Goal: Transaction & Acquisition: Purchase product/service

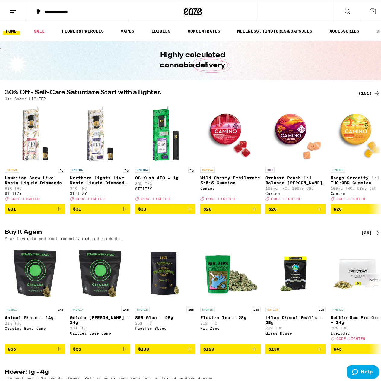
click at [365, 92] on div "(151)" at bounding box center [369, 90] width 22 height 7
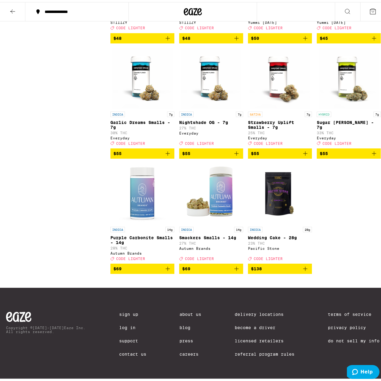
scroll to position [4340, 0]
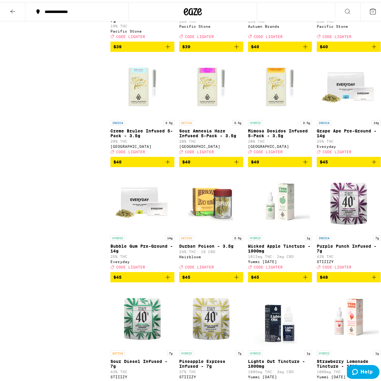
scroll to position [3737, 0]
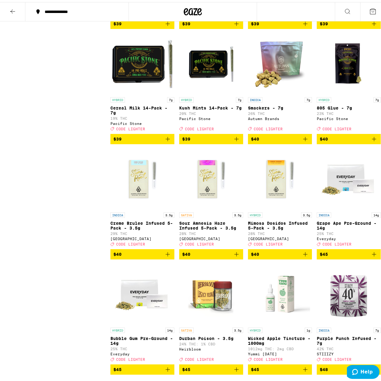
drag, startPoint x: 272, startPoint y: 193, endPoint x: 35, endPoint y: 109, distance: 251.6
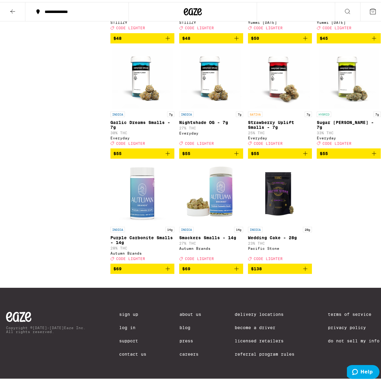
scroll to position [4340, 0]
click at [213, 286] on div "Copyright © [DATE]-[DATE] Eaze Inc. All rights reserved. Sign Up Log In Support…" at bounding box center [193, 333] width 386 height 95
drag, startPoint x: 365, startPoint y: 265, endPoint x: 54, endPoint y: 179, distance: 323.2
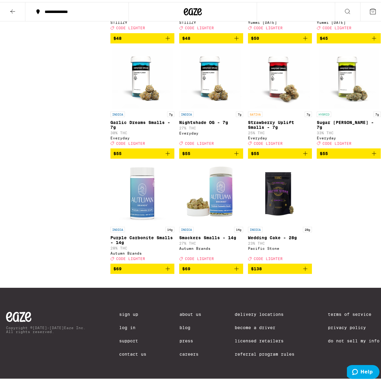
scroll to position [4340, 0]
click at [168, 263] on icon "Add to bag" at bounding box center [167, 266] width 7 height 7
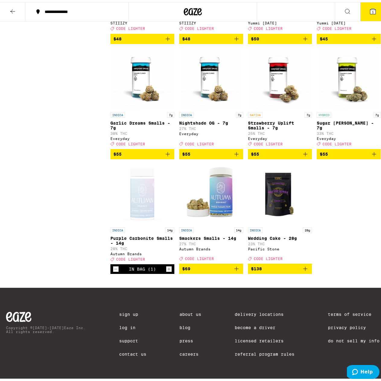
click at [235, 266] on icon "Add to bag" at bounding box center [236, 266] width 7 height 7
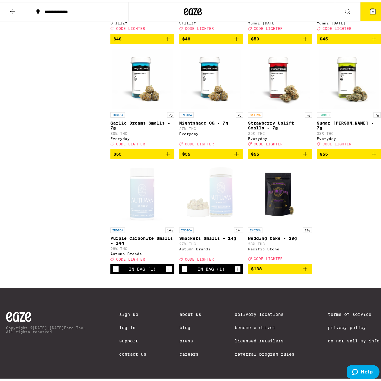
click at [366, 16] on button "2" at bounding box center [372, 9] width 25 height 19
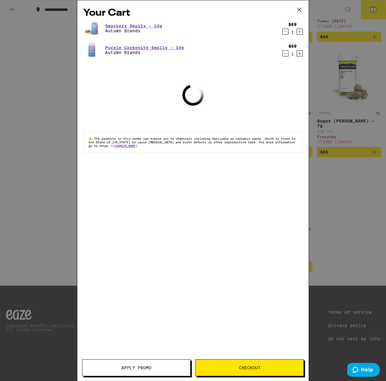
click at [157, 368] on span "Apply Promo" at bounding box center [136, 368] width 108 height 4
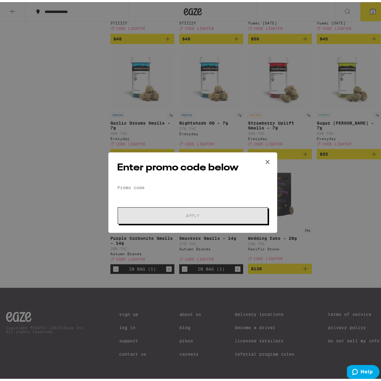
click at [176, 180] on div "Enter promo code below Promo Code Apply" at bounding box center [192, 190] width 169 height 81
click at [175, 183] on input "Promo Code" at bounding box center [192, 185] width 151 height 9
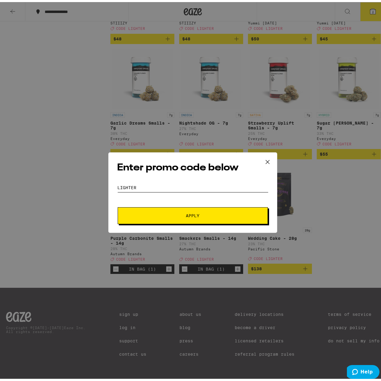
type input "LIGHTER"
click at [118, 205] on button "Apply" at bounding box center [193, 213] width 150 height 17
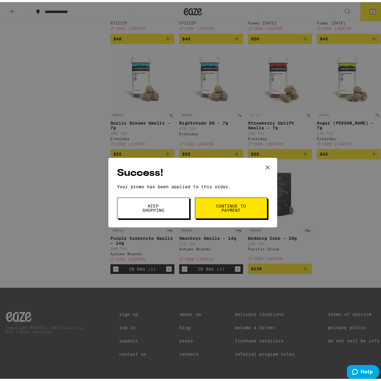
click at [229, 209] on span "Continue to payment" at bounding box center [231, 206] width 31 height 8
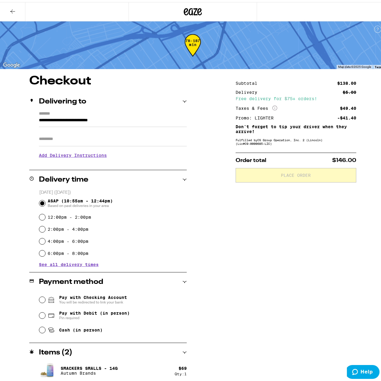
click at [56, 327] on span "Cash (in person)" at bounding box center [75, 327] width 55 height 7
click at [45, 327] on input "Cash (in person)" at bounding box center [42, 328] width 6 height 6
radio input "true"
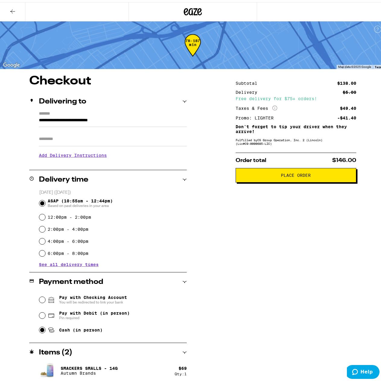
click at [281, 179] on button "Place Order" at bounding box center [296, 173] width 121 height 14
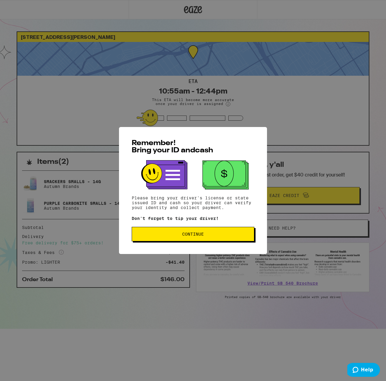
click at [214, 236] on span "Continue" at bounding box center [193, 234] width 112 height 4
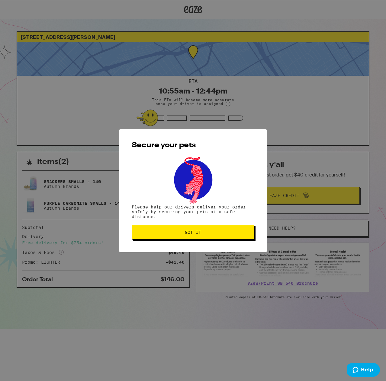
click at [210, 239] on button "Got it" at bounding box center [193, 232] width 122 height 14
